Goal: Information Seeking & Learning: Check status

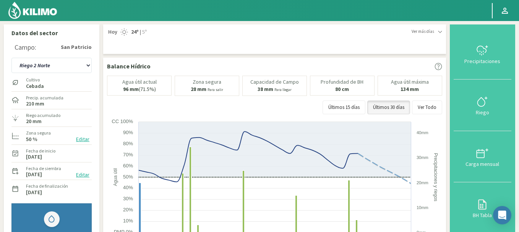
select select "7: Object"
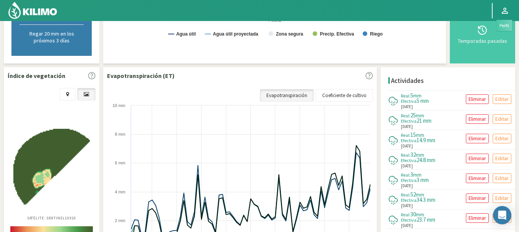
click at [505, 14] on icon at bounding box center [504, 10] width 9 height 9
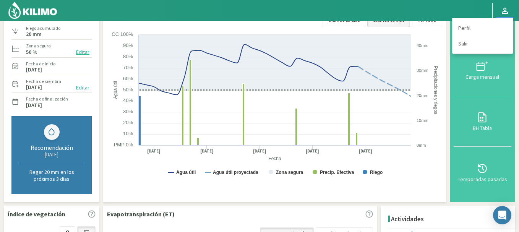
scroll to position [0, 0]
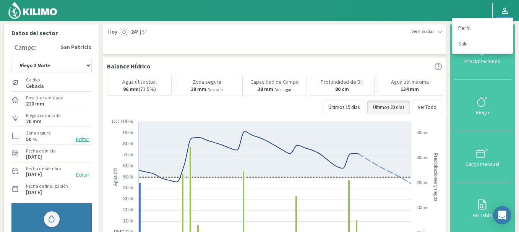
click at [395, 2] on div at bounding box center [241, 10] width 482 height 21
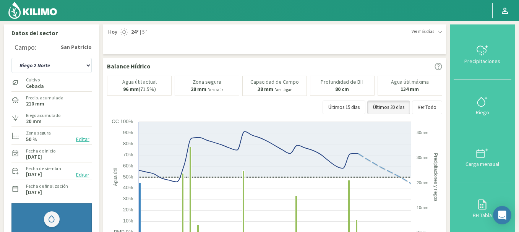
click at [32, 11] on img at bounding box center [33, 10] width 50 height 18
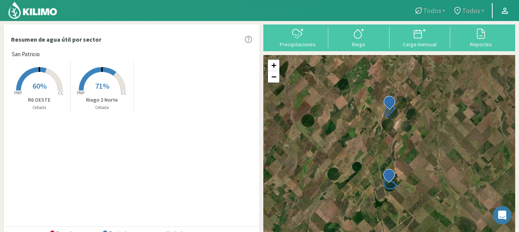
click at [107, 83] on span "71%" at bounding box center [102, 86] width 14 height 10
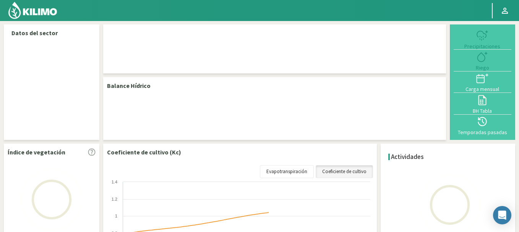
select select "1: Object"
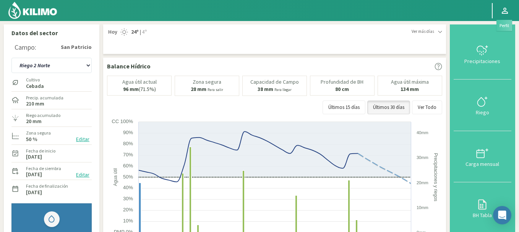
click at [504, 4] on link at bounding box center [504, 10] width 17 height 15
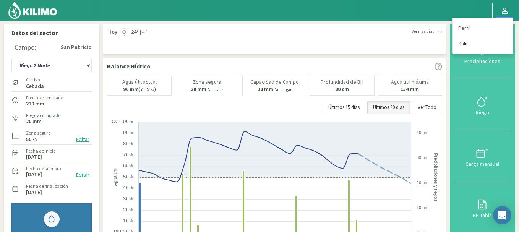
click at [463, 46] on link "Salir" at bounding box center [482, 44] width 60 height 16
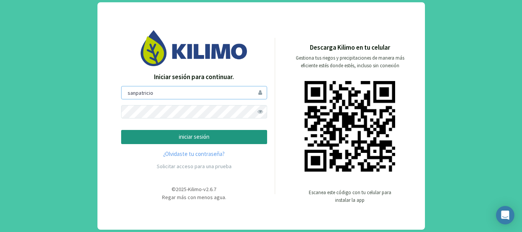
click at [157, 94] on input "sanpatricio" at bounding box center [194, 92] width 146 height 13
type input "saima"
click at [179, 137] on p "iniciar sesión" at bounding box center [194, 137] width 133 height 9
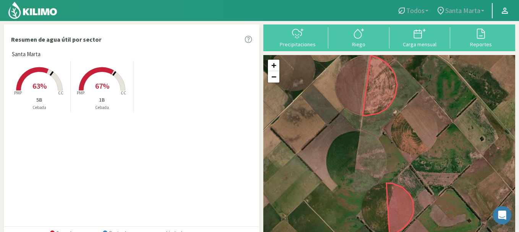
click at [42, 79] on rect at bounding box center [39, 91] width 61 height 61
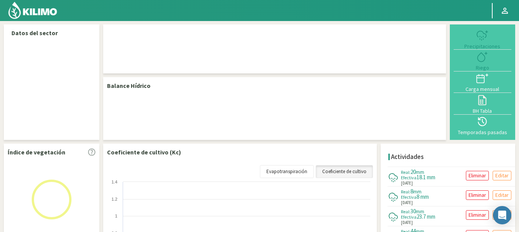
select select "1: Object"
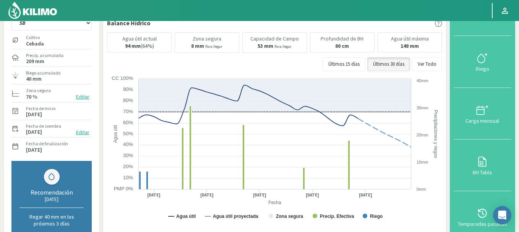
scroll to position [46, 0]
